Goal: Task Accomplishment & Management: Use online tool/utility

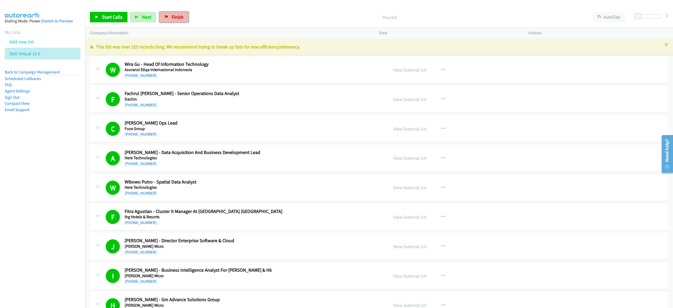
click at [165, 13] on link "Finish" at bounding box center [174, 17] width 29 height 11
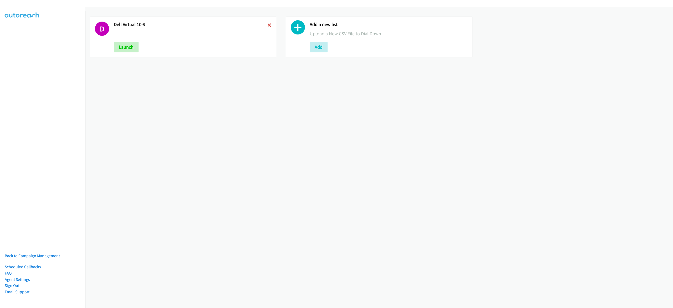
click at [268, 25] on icon at bounding box center [270, 26] width 4 height 4
click at [120, 46] on button "Add" at bounding box center [123, 47] width 18 height 11
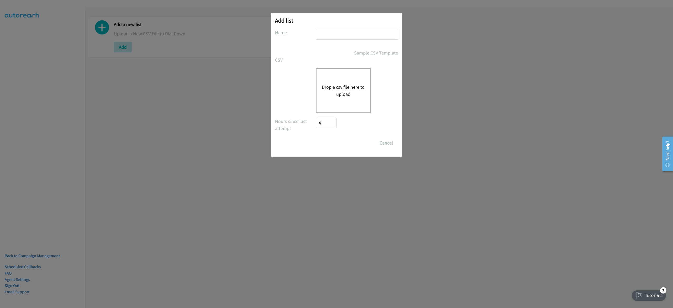
click at [340, 36] on input "text" at bounding box center [357, 34] width 82 height 11
type input "omnissa 10-06"
click at [316, 138] on input "Save List" at bounding box center [321, 140] width 10 height 5
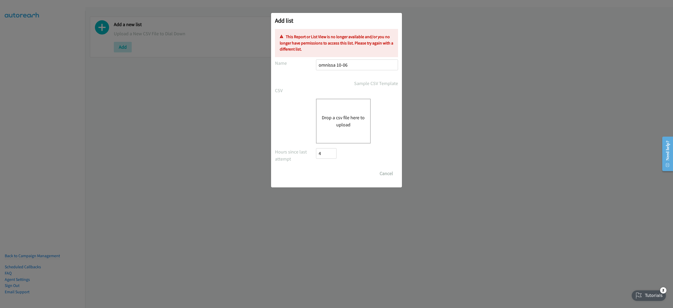
click at [336, 122] on button "Drop a csv file here to upload" at bounding box center [343, 121] width 43 height 14
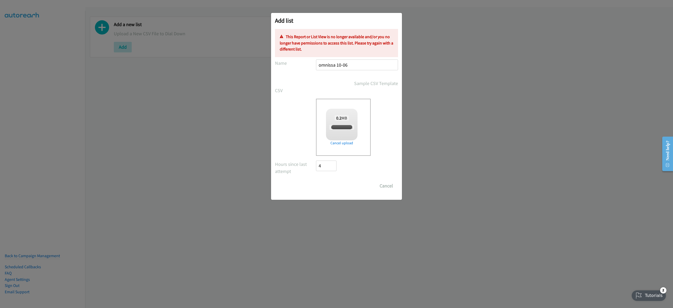
checkbox input "true"
click at [362, 65] on input "omnissa 10-06" at bounding box center [357, 64] width 82 height 11
click at [468, 36] on div "Add list No phone fields were returned for that Report or List View Please uplo…" at bounding box center [336, 156] width 673 height 303
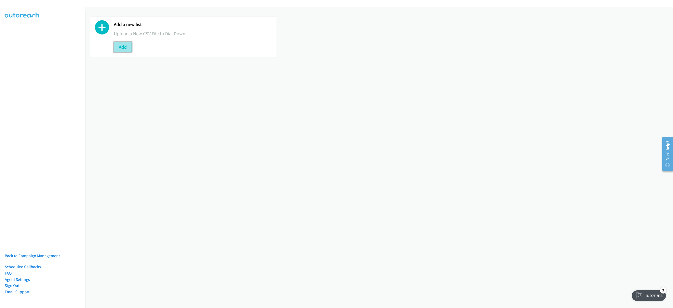
click at [124, 48] on button "Add" at bounding box center [123, 47] width 18 height 11
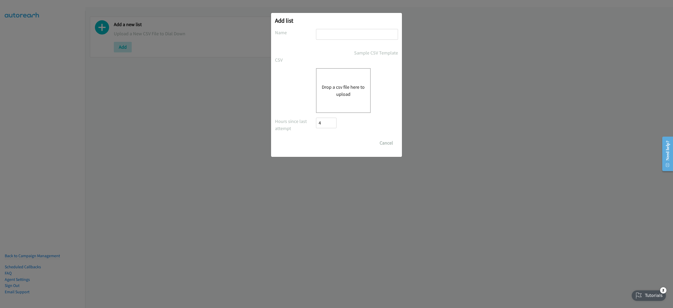
click at [327, 84] on button "Drop a csv file here to upload" at bounding box center [343, 90] width 43 height 14
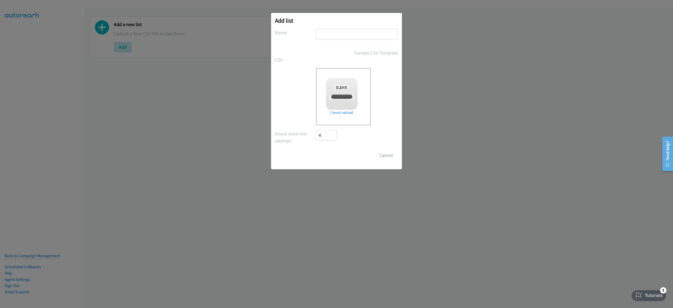
checkbox input "true"
click at [328, 35] on input "text" at bounding box center [357, 34] width 82 height 11
type input "10-6"
click at [330, 156] on input "Save List" at bounding box center [330, 155] width 28 height 11
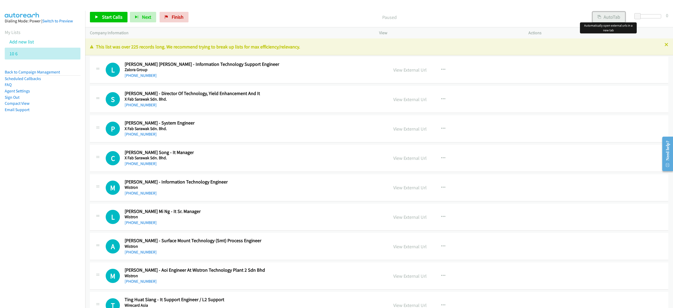
click at [613, 16] on button "AutoTab" at bounding box center [609, 17] width 33 height 11
click at [113, 18] on span "Start Calls" at bounding box center [112, 17] width 21 height 6
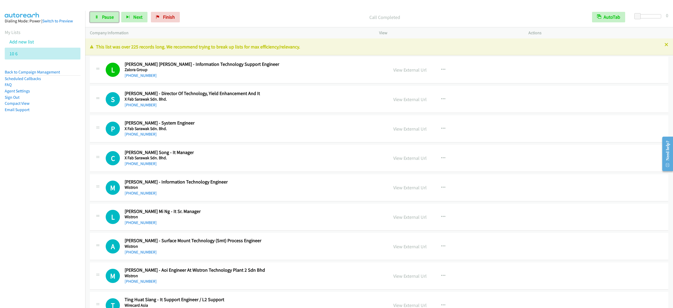
click at [103, 16] on span "Pause" at bounding box center [108, 17] width 12 height 6
click at [114, 12] on link "Start Calls" at bounding box center [109, 17] width 38 height 11
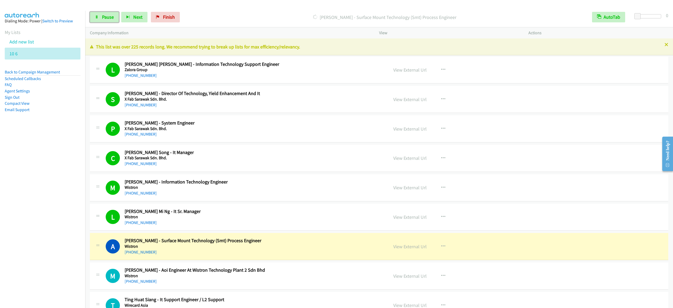
drag, startPoint x: 105, startPoint y: 17, endPoint x: 237, endPoint y: 3, distance: 132.0
click at [105, 17] on span "Pause" at bounding box center [108, 17] width 12 height 6
